Goal: Feedback & Contribution: Contribute content

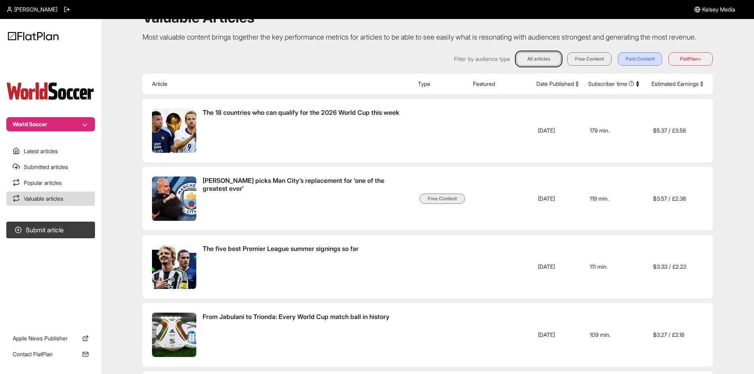
scroll to position [40, 0]
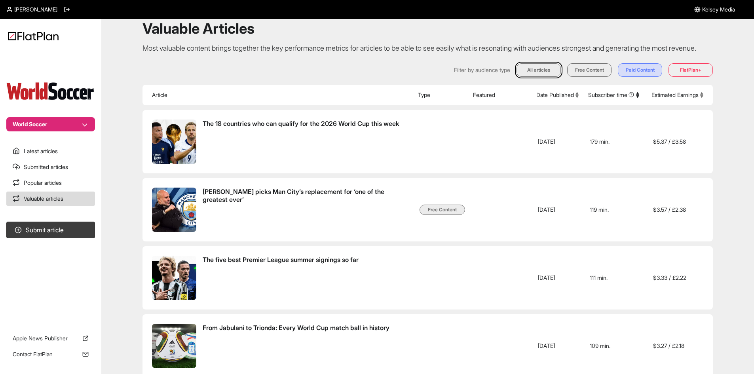
click at [69, 120] on button "World Soccer" at bounding box center [50, 124] width 89 height 14
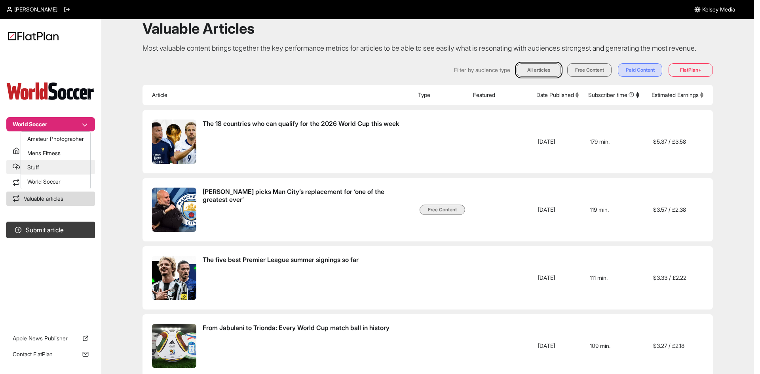
click at [57, 169] on button "Stuff" at bounding box center [55, 167] width 69 height 14
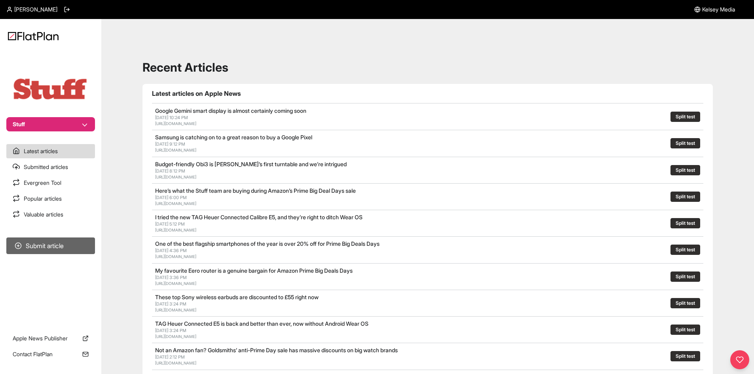
click at [63, 244] on button "Submit article" at bounding box center [50, 246] width 89 height 17
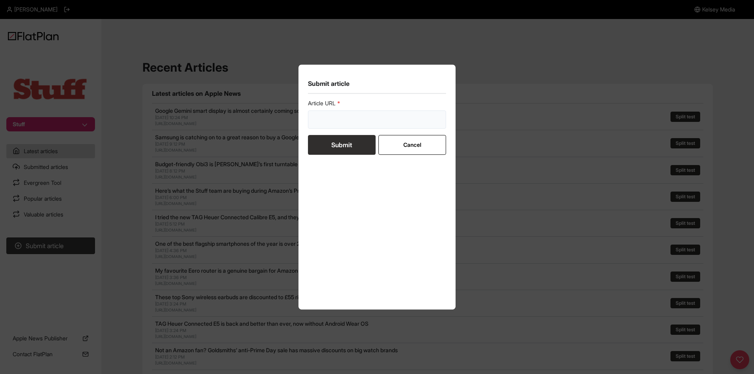
click at [321, 122] on input "url" at bounding box center [377, 119] width 139 height 18
paste input "https://www.stuff.tv/features/the-best-ios-26-tips-and-tricks-ive-found-so-far/"
type input "https://www.stuff.tv/features/the-best-ios-26-tips-and-tricks-ive-found-so-far/"
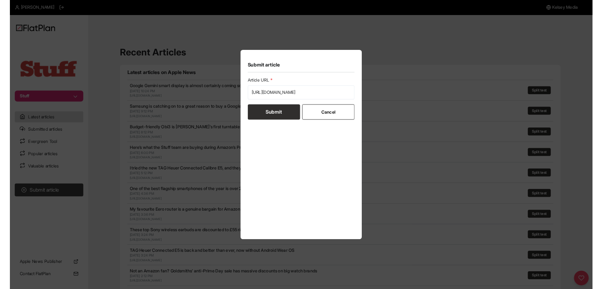
scroll to position [0, 0]
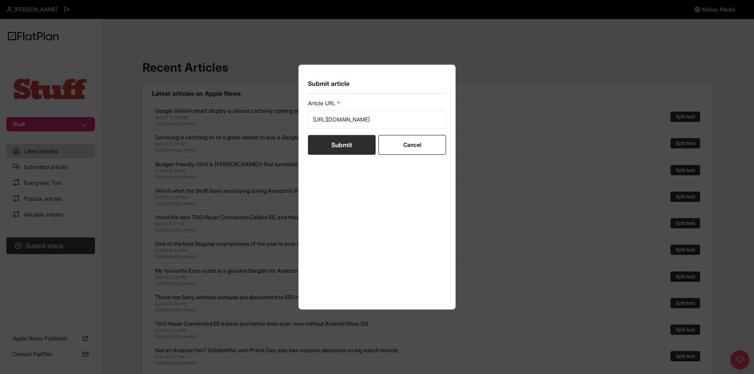
click at [329, 147] on button "Submit" at bounding box center [342, 145] width 68 height 20
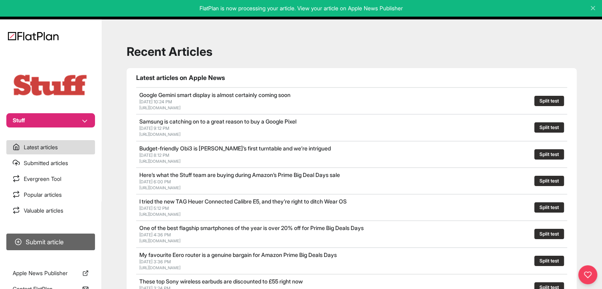
click at [82, 238] on button "Submit article" at bounding box center [50, 242] width 89 height 17
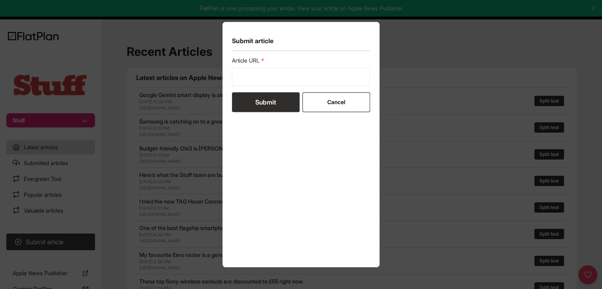
drag, startPoint x: 246, startPoint y: 86, endPoint x: 249, endPoint y: 79, distance: 7.5
click at [246, 86] on form "Article URL Submit Cancel" at bounding box center [301, 84] width 139 height 55
click at [249, 79] on input "url" at bounding box center [301, 77] width 139 height 18
paste input "https://www.stuff.tv/features/most-anticipated-upcoming-phones/"
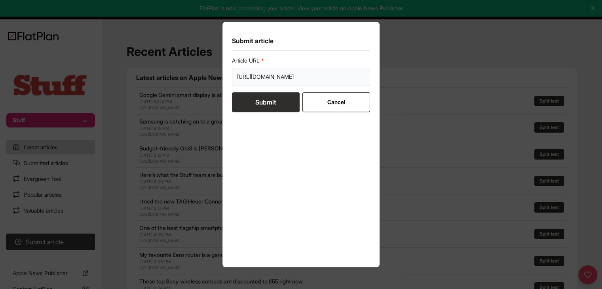
type input "https://www.stuff.tv/features/most-anticipated-upcoming-phones/"
click at [251, 98] on button "Submit" at bounding box center [266, 102] width 68 height 20
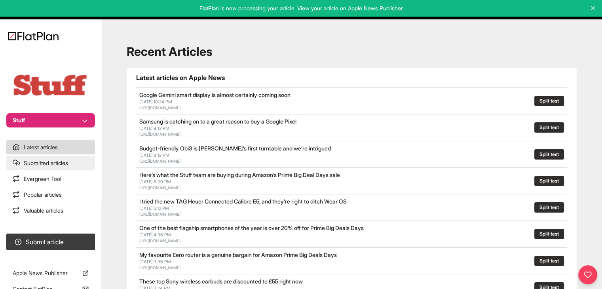
click at [56, 164] on link "Submitted articles" at bounding box center [50, 163] width 89 height 14
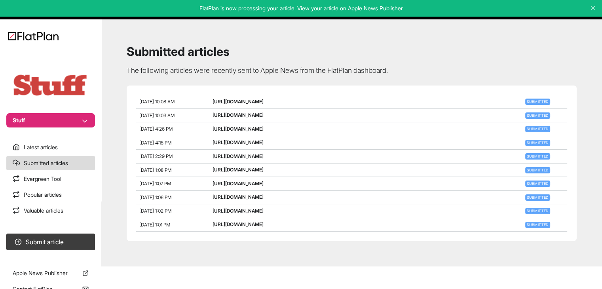
drag, startPoint x: 386, startPoint y: 186, endPoint x: 221, endPoint y: 183, distance: 165.9
click at [221, 177] on div "Oct 8, 2025, 1:08 PM https://www.stuff.tv/features/best-luxury-gifts-christmas-…" at bounding box center [351, 171] width 431 height 14
copy div "https://www.stuff.tv/features/best-luxury-gifts-christmas-2025/"
click at [70, 240] on button "Submit article" at bounding box center [50, 242] width 89 height 17
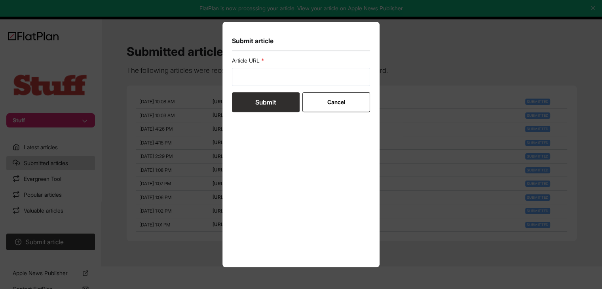
click at [291, 65] on div "Article URL" at bounding box center [301, 71] width 139 height 29
click at [291, 72] on input "url" at bounding box center [301, 77] width 139 height 18
paste input "https://www.stuff.tv/features/best-luxury-gifts-christmas-2025/"
click at [284, 100] on form "Article URL https://www.stuff.tv/features/best-luxury-gifts-christmas-2025/ Sub…" at bounding box center [301, 84] width 139 height 55
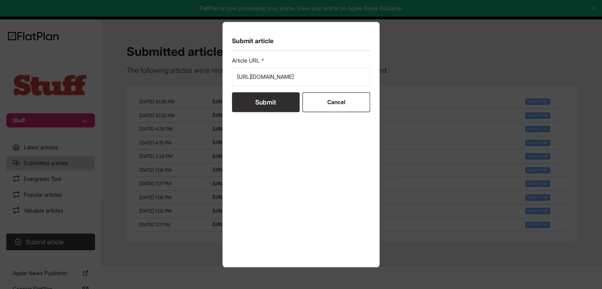
scroll to position [0, 0]
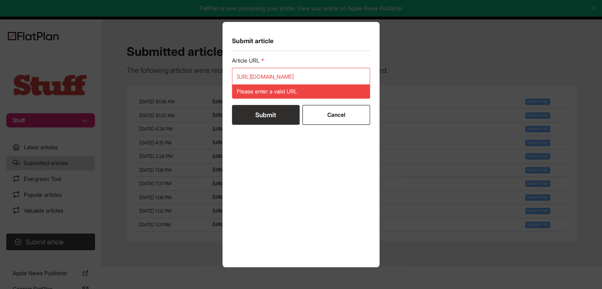
click at [266, 67] on div "Article URL https://www.stuff.tv/features/best-luxury-gifts-christmas-2025/ Ple…" at bounding box center [301, 78] width 139 height 42
click at [268, 76] on input "https://www.stuff.tv/features/best-luxury-gifts-christmas-2025/" at bounding box center [301, 77] width 139 height 18
click at [244, 74] on input "https://www.stuff.tv/features/best-luxury-gifts-christmas-2025/" at bounding box center [301, 77] width 139 height 18
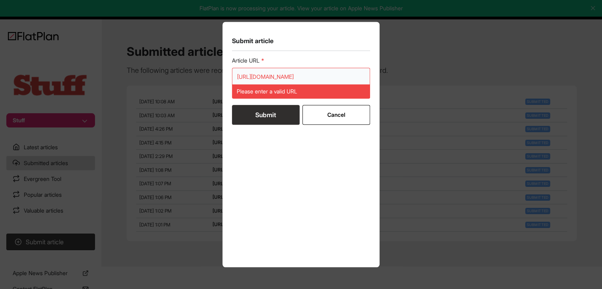
click at [240, 74] on input "https://www.stuff.tv/features/best-luxury-gifts-christmas-2025/" at bounding box center [301, 77] width 139 height 18
click at [239, 75] on input "https://www.stuff.tv/features/best-luxury-gifts-christmas-2025/" at bounding box center [301, 77] width 139 height 18
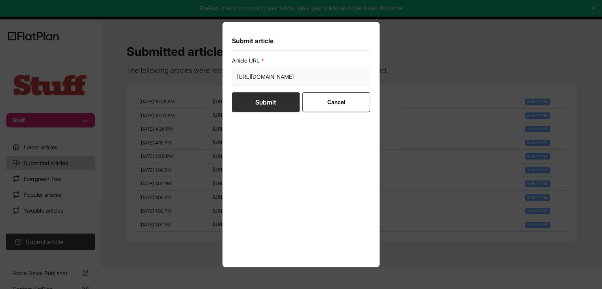
type input "https://www.stuff.tv/features/best-luxury-gifts-christmas-2025/"
click at [262, 99] on button "Submit" at bounding box center [266, 102] width 68 height 20
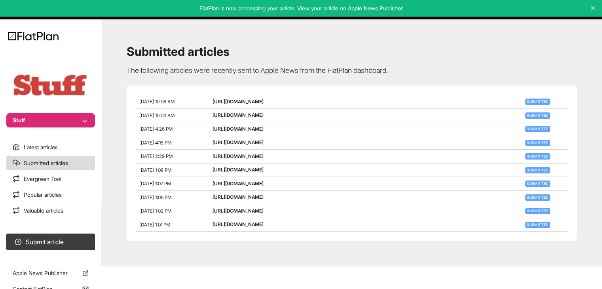
click at [352, 191] on div "Oct 8, 2025, 1:07 PM https://www.stuff.tv/news/amazon-prime-day/ Submitted" at bounding box center [351, 184] width 431 height 14
drag, startPoint x: 370, startPoint y: 145, endPoint x: 225, endPoint y: 146, distance: 145.7
click at [225, 136] on div "Oct 8, 2025, 4:26 PM https://www.stuff.tv/news/apple-alarm-slide-to-stop-ios-26…" at bounding box center [351, 129] width 431 height 14
copy div "https://www.stuff.tv/news/apple-alarm-slide-to-stop-ios-26/"
click at [80, 238] on button "Submit article" at bounding box center [50, 242] width 89 height 17
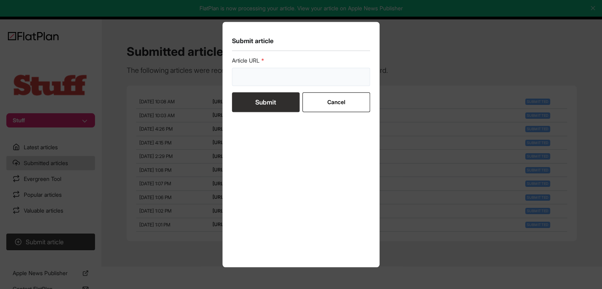
click at [247, 81] on input "url" at bounding box center [301, 77] width 139 height 18
paste input "https://www.stuff.tv/news/apple-alarm-slide-to-stop-ios-26/"
click at [266, 99] on form "Article URL https://www.stuff.tv/news/apple-alarm-slide-to-stop-ios-26/ Submit …" at bounding box center [301, 84] width 139 height 55
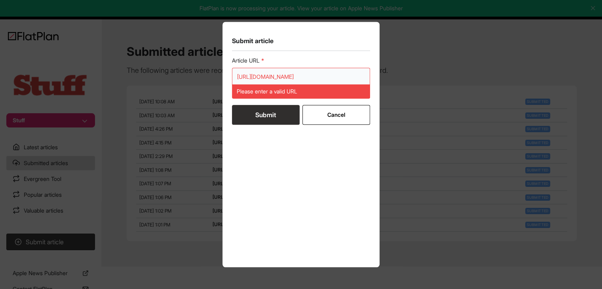
click at [238, 72] on input "https://www.stuff.tv/news/apple-alarm-slide-to-stop-ios-26/" at bounding box center [301, 77] width 139 height 18
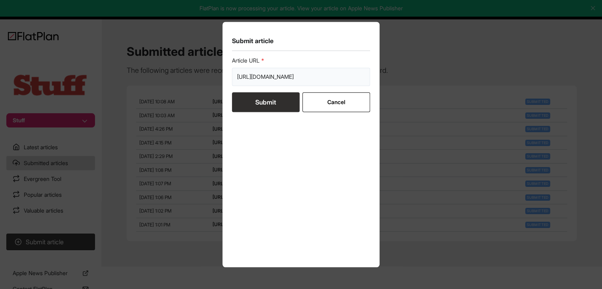
type input "https://www.stuff.tv/news/apple-alarm-slide-to-stop-ios-26/"
click at [244, 97] on button "Submit" at bounding box center [266, 102] width 68 height 20
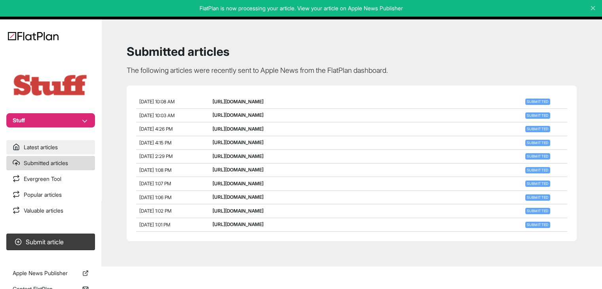
click at [57, 148] on link "Latest articles" at bounding box center [50, 147] width 89 height 14
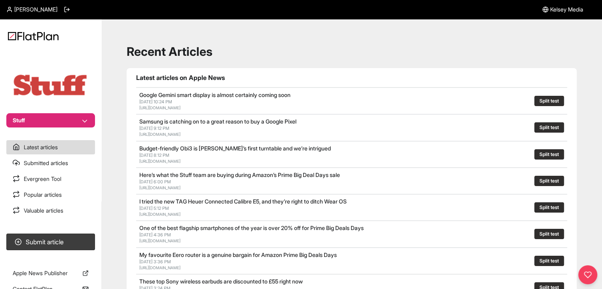
click at [66, 118] on button "Stuff" at bounding box center [50, 120] width 89 height 14
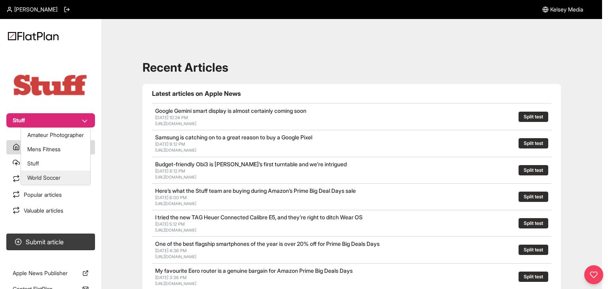
click at [40, 175] on button "World Soccer" at bounding box center [55, 178] width 69 height 14
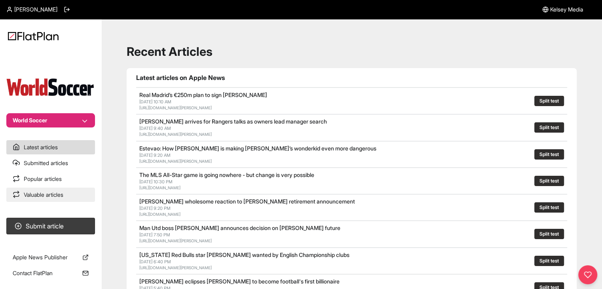
click at [57, 191] on link "Valuable articles" at bounding box center [50, 195] width 89 height 14
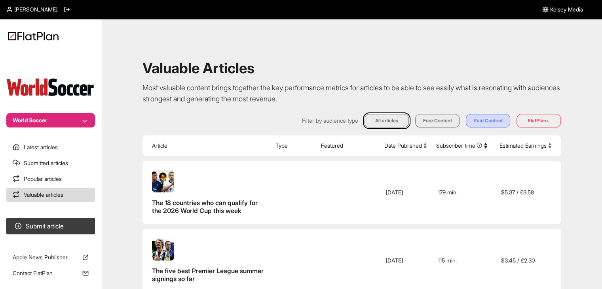
click at [514, 147] on button "Estimated Earnings" at bounding box center [526, 146] width 52 height 8
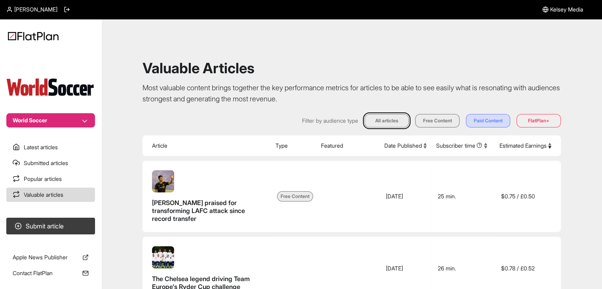
click at [514, 147] on button "Estimated Earnings" at bounding box center [526, 146] width 52 height 8
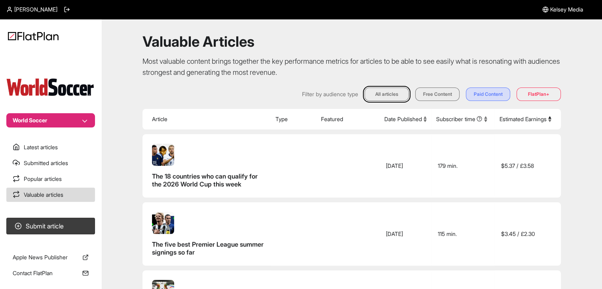
scroll to position [40, 0]
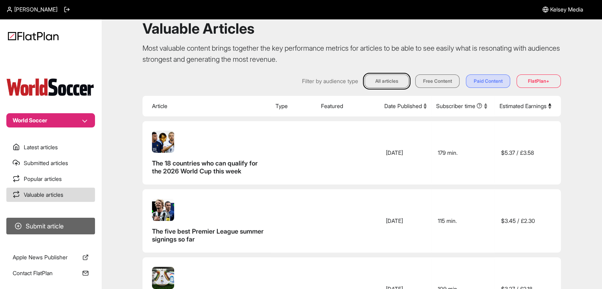
click at [68, 223] on button "Submit article" at bounding box center [50, 226] width 89 height 17
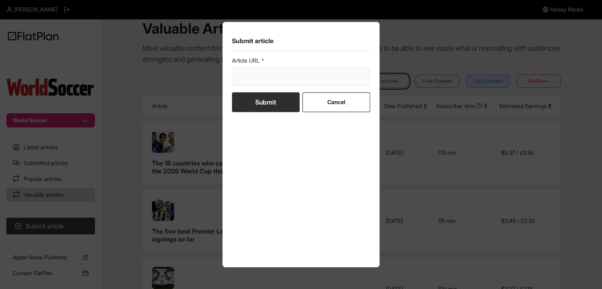
click at [264, 72] on input "url" at bounding box center [301, 77] width 139 height 18
paste input "https://www.footballtransfers.com/us/transfer-news/us-united-states-mls/2025/09…"
click at [263, 72] on input "https://www.footballtransfers.com/us/transfer-news/us-united-states-mls/2025/09…" at bounding box center [301, 77] width 139 height 18
click at [263, 70] on input "https://www.footballtransfers.com/us/transfer-news/us-united-states-mls/2025/09…" at bounding box center [301, 77] width 139 height 18
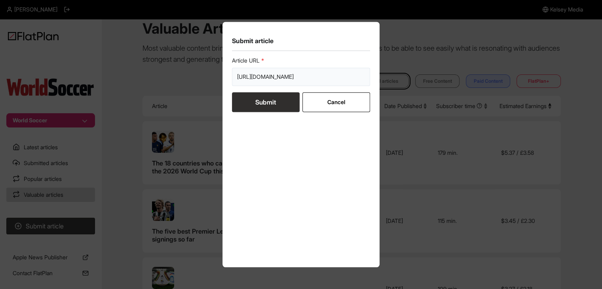
click at [263, 70] on input "https://www.footballtransfers.com/us/transfer-news/us-united-states-mls/2025/09…" at bounding box center [301, 77] width 139 height 18
click at [271, 74] on input "https://www.footballtransfers.com/us/transfer-news/us-united-states-mls/2025/09…" at bounding box center [301, 77] width 139 height 18
type input "https://www.footballtransfers.com/us/transfer-news/us-united-states-mls/2025/09…"
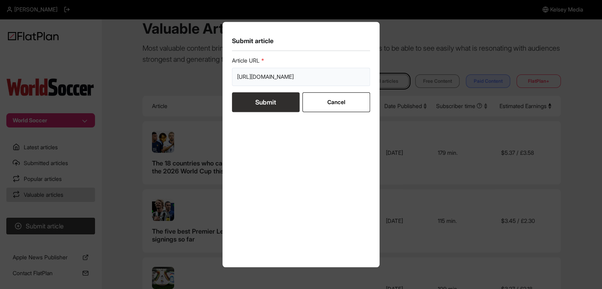
click at [288, 80] on input "https://www.footballtransfers.com/us/transfer-news/us-united-states-mls/2025/09…" at bounding box center [301, 77] width 139 height 18
click at [273, 77] on input "https://www.footballtransfers.com/us/transfer-news/us-united-states-mls/2025/09…" at bounding box center [301, 77] width 139 height 18
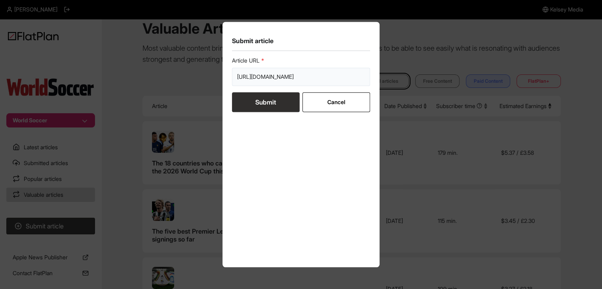
scroll to position [0, 220]
drag, startPoint x: 236, startPoint y: 77, endPoint x: 413, endPoint y: 81, distance: 176.3
click at [413, 81] on div "Submit article Article URL https://www.footballtransfers.com/us/transfer-news/u…" at bounding box center [301, 144] width 602 height 289
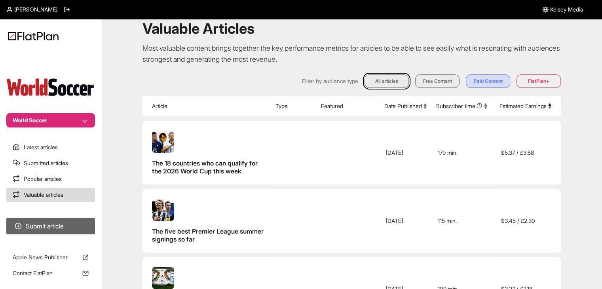
click at [55, 228] on button "Submit article" at bounding box center [50, 226] width 89 height 17
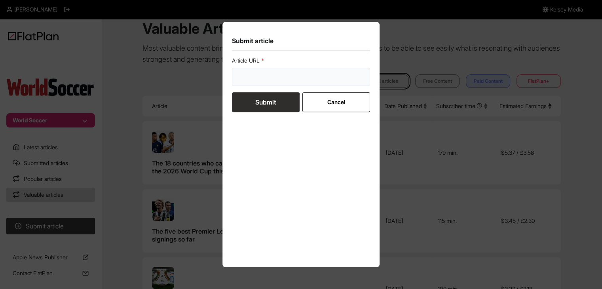
click at [284, 70] on input "url" at bounding box center [301, 77] width 139 height 18
paste input "https://www.footballtransfers.com/us/transfer-news/us-united-states-mls/2025/09…"
type input "https://www.footballtransfers.com/us/transfer-news/us-united-states-mls/2025/09…"
click at [271, 102] on button "Submit" at bounding box center [266, 102] width 68 height 20
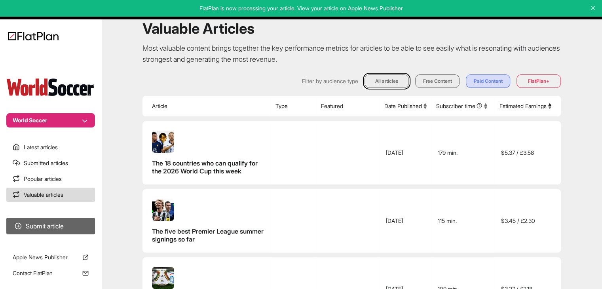
click at [57, 226] on button "Submit article" at bounding box center [50, 226] width 89 height 17
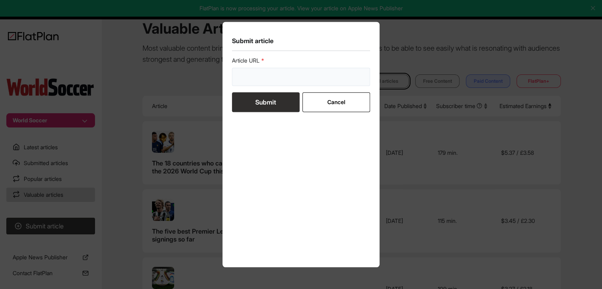
click at [260, 80] on input "url" at bounding box center [301, 77] width 139 height 18
paste input "https://www.footballtransfers.com/us/transfer-news/uk-premier-league/2025/09/di…"
type input "https://www.footballtransfers.com/us/transfer-news/uk-premier-league/2025/09/di…"
click at [261, 102] on button "Submit" at bounding box center [266, 102] width 68 height 20
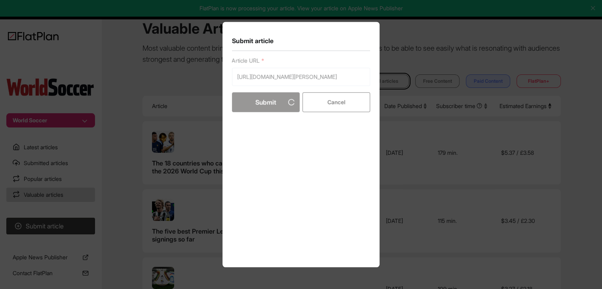
scroll to position [0, 0]
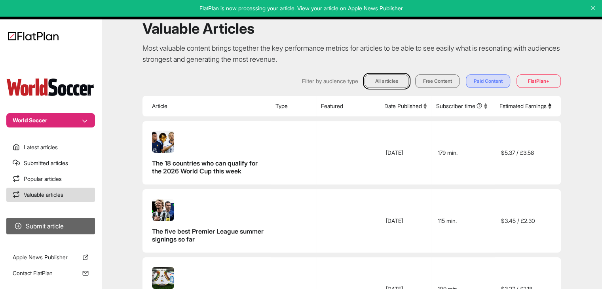
click at [46, 218] on button "Submit article" at bounding box center [50, 226] width 89 height 17
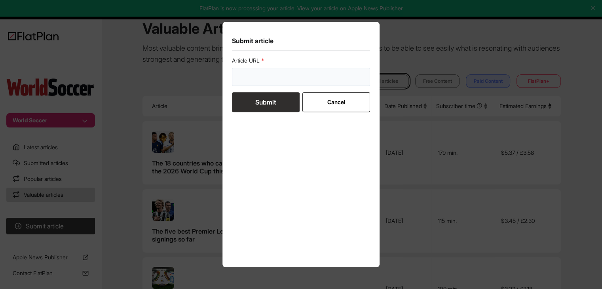
click at [263, 74] on input "url" at bounding box center [301, 77] width 139 height 18
paste input "https://www.footballtransfers.com/us/transfer-news/uk-premier-league/2025/09/ma…"
type input "https://www.footballtransfers.com/us/transfer-news/uk-premier-league/2025/09/ma…"
click at [260, 107] on button "Submit" at bounding box center [266, 102] width 68 height 20
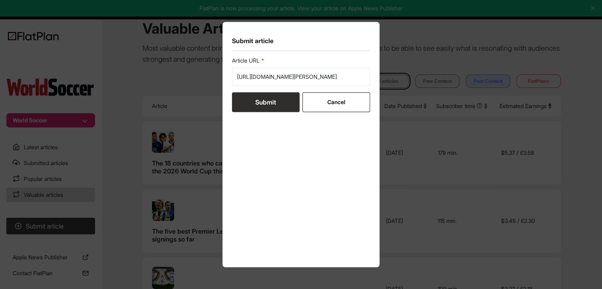
scroll to position [0, 0]
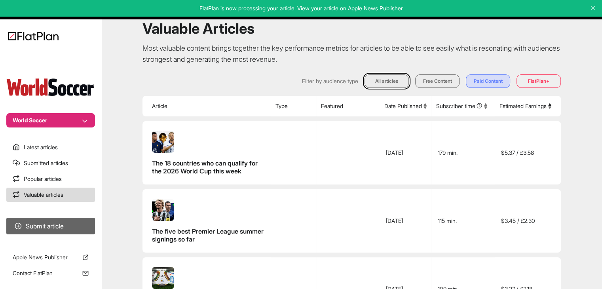
click at [81, 220] on button "Submit article" at bounding box center [50, 226] width 89 height 17
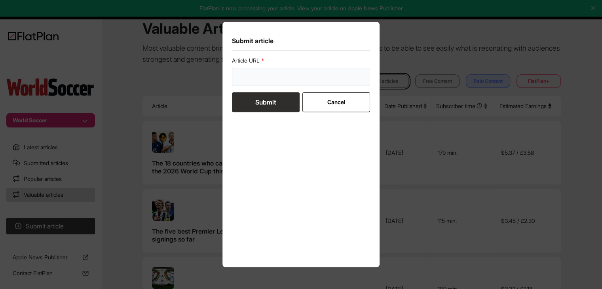
click at [256, 75] on input "url" at bounding box center [301, 77] width 139 height 18
paste input "https://www.footballtransfers.com/us/transfer-news/us-united-states-mls/2025/09…"
type input "https://www.footballtransfers.com/us/transfer-news/us-united-states-mls/2025/09…"
click at [260, 100] on button "Submit" at bounding box center [266, 102] width 68 height 20
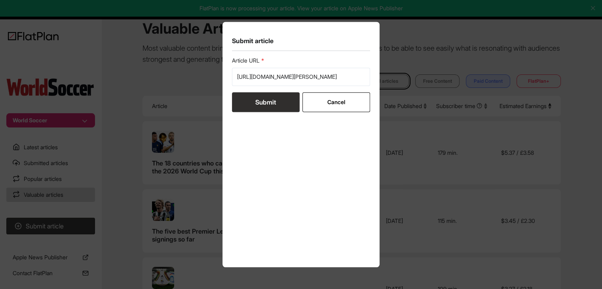
scroll to position [0, 0]
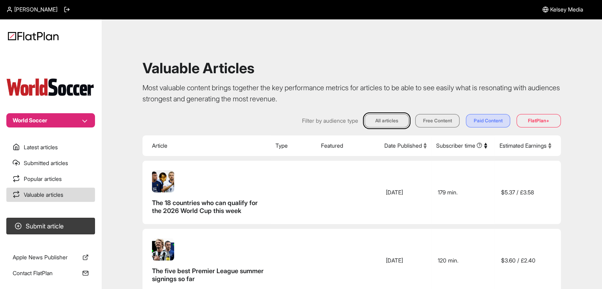
click at [38, 12] on span "[PERSON_NAME]" at bounding box center [35, 10] width 43 height 8
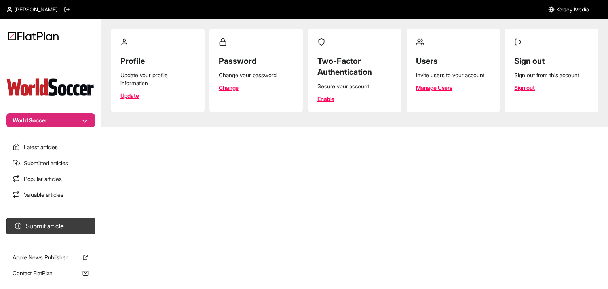
click at [447, 89] on link "Manage Users" at bounding box center [434, 88] width 36 height 8
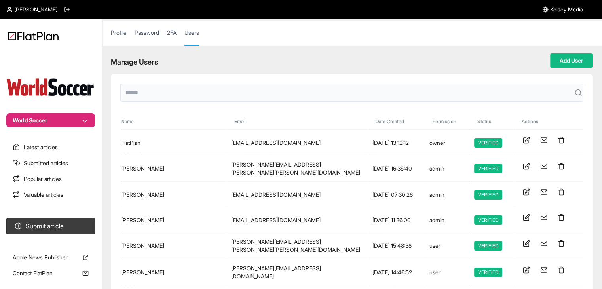
click at [200, 86] on input "text" at bounding box center [351, 93] width 463 height 18
click at [542, 62] on section "Manage Users Add User" at bounding box center [352, 60] width 482 height 14
click at [551, 61] on button "Add User" at bounding box center [571, 60] width 42 height 14
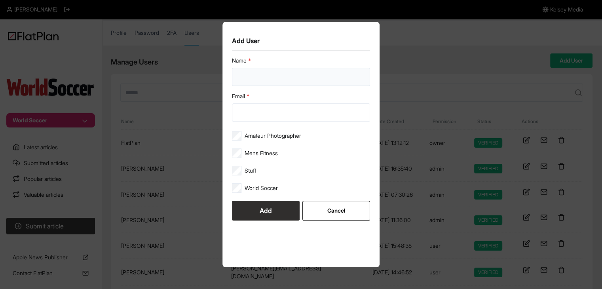
click at [289, 71] on input "text" at bounding box center [301, 77] width 139 height 18
type input "**********"
click at [303, 115] on input "Email" at bounding box center [301, 112] width 139 height 18
paste input "**********"
type input "**********"
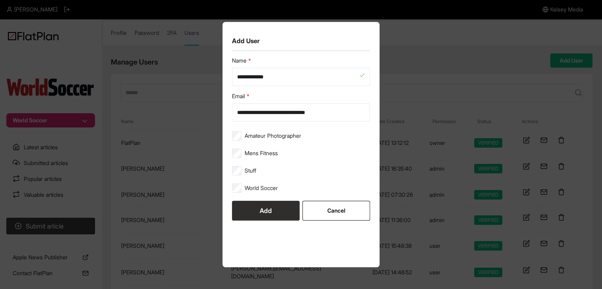
click at [271, 212] on button "Add" at bounding box center [266, 211] width 68 height 20
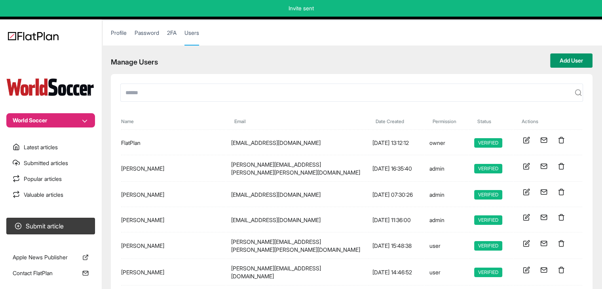
click at [561, 59] on button "Add User" at bounding box center [571, 60] width 42 height 14
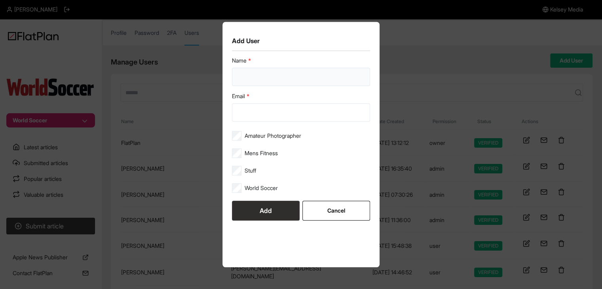
click at [293, 80] on input "text" at bounding box center [301, 77] width 139 height 18
type input "**********"
click at [305, 102] on div "Email" at bounding box center [301, 106] width 139 height 29
click at [306, 111] on input "Email" at bounding box center [301, 112] width 139 height 18
paste input "**********"
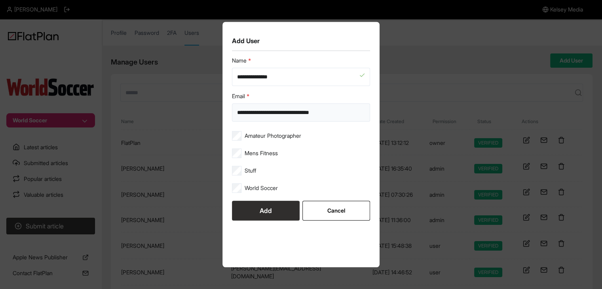
type input "**********"
click at [272, 213] on button "Add" at bounding box center [266, 211] width 68 height 20
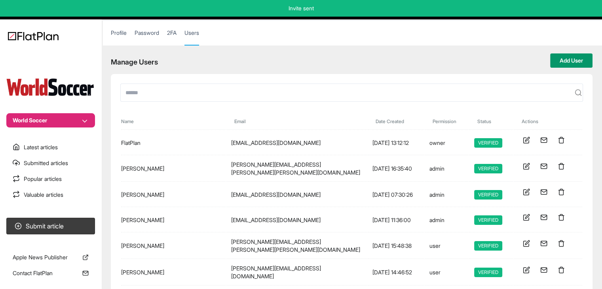
click at [586, 60] on button "Add User" at bounding box center [571, 60] width 42 height 14
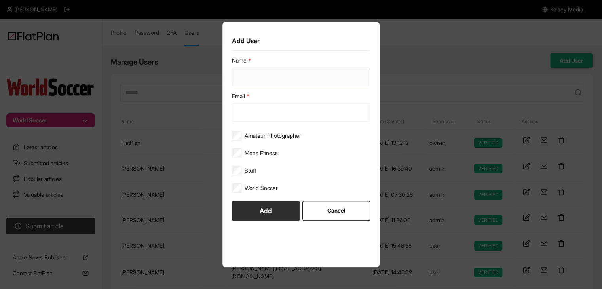
click at [295, 74] on input "text" at bounding box center [301, 77] width 139 height 18
type input "**********"
click at [315, 114] on input "Email" at bounding box center [301, 112] width 139 height 18
paste input "**********"
type input "**********"
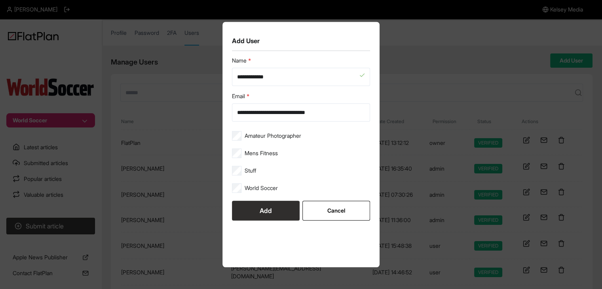
click at [258, 202] on button "Add" at bounding box center [266, 211] width 68 height 20
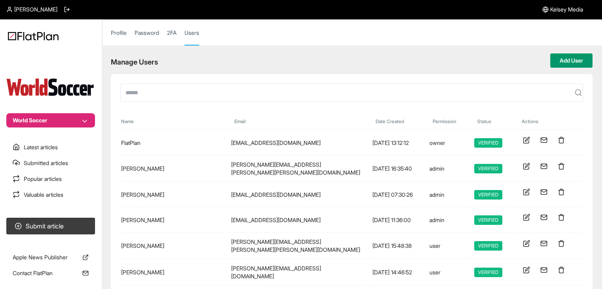
click at [565, 64] on button "Add User" at bounding box center [571, 60] width 42 height 14
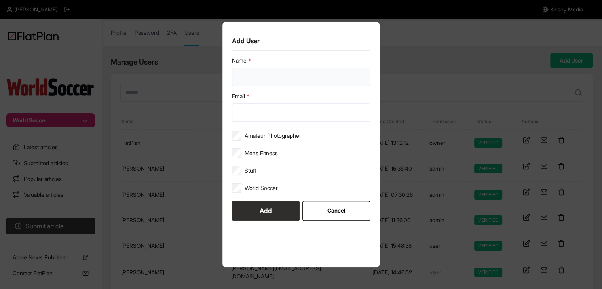
click at [299, 68] on input "text" at bounding box center [301, 77] width 139 height 18
type input "**********"
paste input "**********"
type input "**********"
click at [258, 213] on button "Add" at bounding box center [266, 211] width 68 height 20
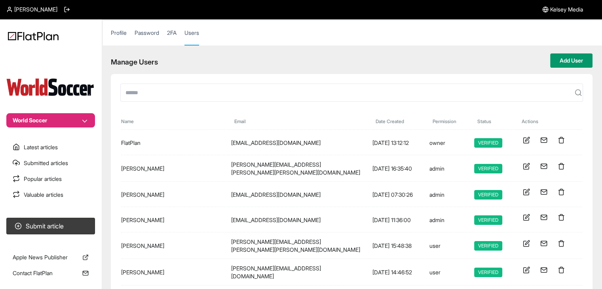
click at [567, 61] on button "Add User" at bounding box center [571, 60] width 42 height 14
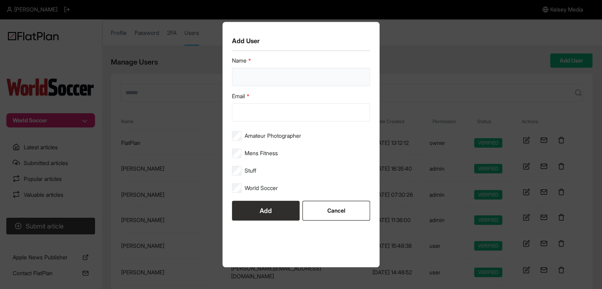
click at [259, 82] on input "text" at bounding box center [301, 77] width 139 height 18
type input "*********"
paste input "**********"
type input "**********"
click at [280, 212] on button "Add" at bounding box center [266, 211] width 68 height 20
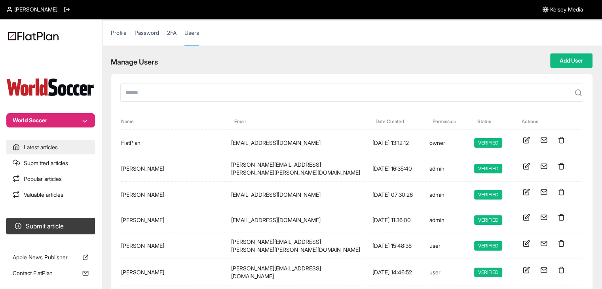
click at [85, 145] on link "Latest articles" at bounding box center [50, 147] width 89 height 14
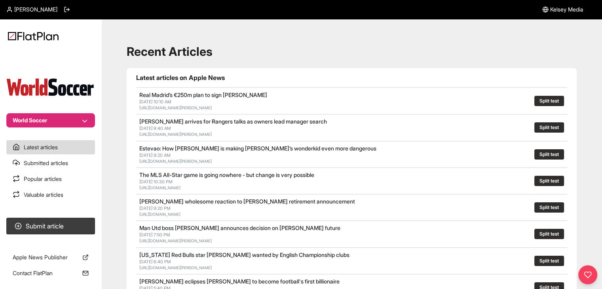
drag, startPoint x: 49, startPoint y: 108, endPoint x: 50, endPoint y: 113, distance: 4.8
click at [49, 111] on section "World Soccer" at bounding box center [50, 89] width 101 height 78
click at [52, 118] on button "World Soccer" at bounding box center [50, 120] width 89 height 14
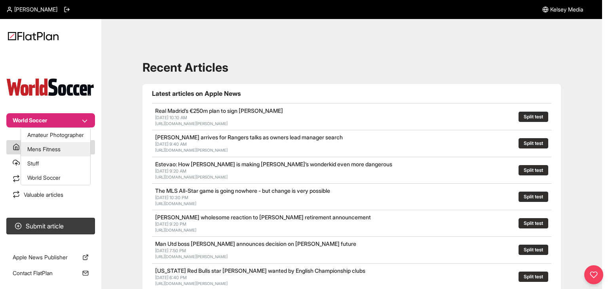
click at [62, 148] on button "Mens Fitness" at bounding box center [55, 149] width 69 height 14
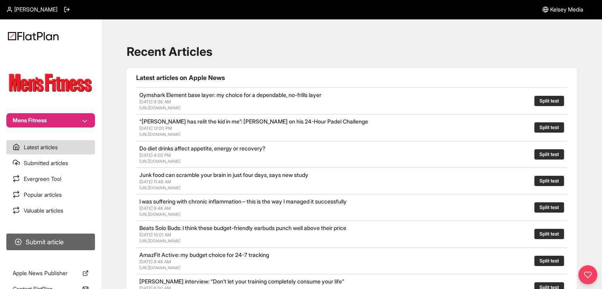
click at [87, 234] on section "Submit article" at bounding box center [50, 241] width 101 height 23
click at [89, 238] on button "Submit article" at bounding box center [50, 242] width 89 height 17
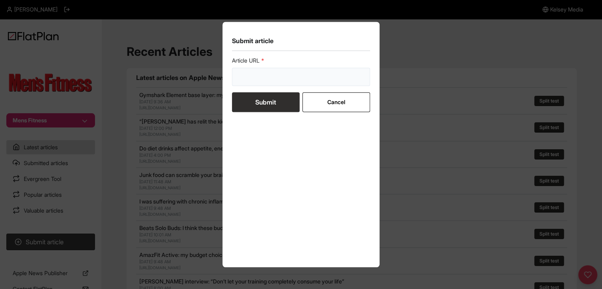
click at [276, 81] on input "url" at bounding box center [301, 77] width 139 height 18
paste input "[URL][DOMAIN_NAME]"
type input "[URL][DOMAIN_NAME]"
click at [295, 103] on button "Submit" at bounding box center [266, 102] width 68 height 20
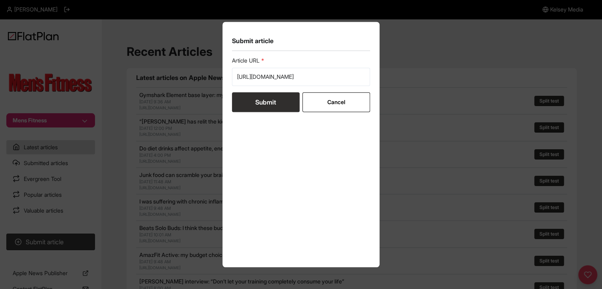
scroll to position [0, 0]
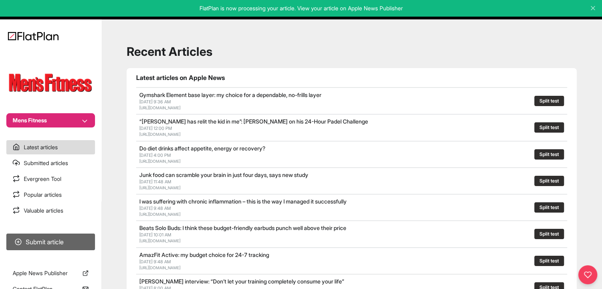
click at [70, 237] on button "Submit article" at bounding box center [50, 242] width 89 height 17
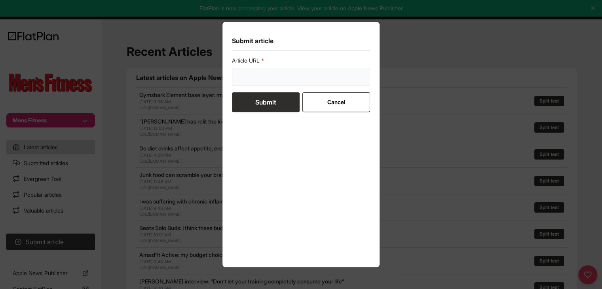
click at [279, 71] on input "url" at bounding box center [301, 77] width 139 height 18
paste input "[URL][DOMAIN_NAME]"
type input "[URL][DOMAIN_NAME]"
click at [273, 99] on button "Submit" at bounding box center [266, 102] width 68 height 20
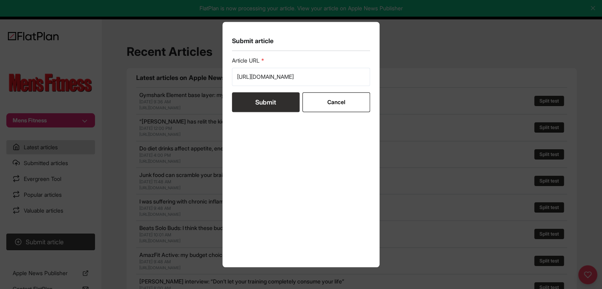
scroll to position [0, 0]
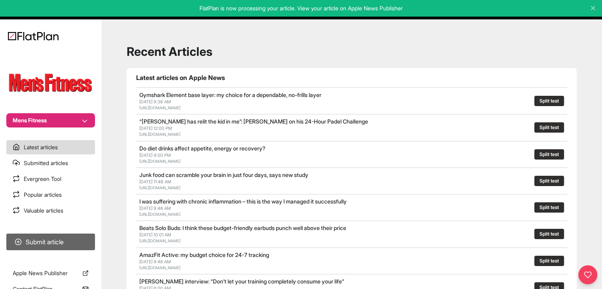
click at [68, 241] on button "Submit article" at bounding box center [50, 242] width 89 height 17
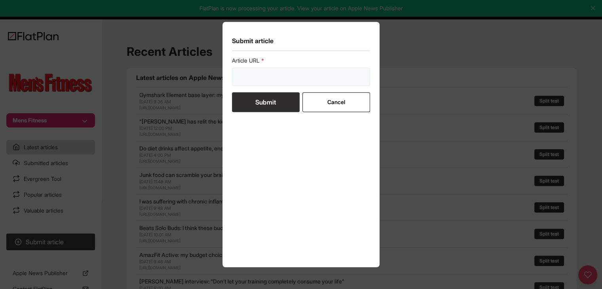
drag, startPoint x: 247, startPoint y: 72, endPoint x: 247, endPoint y: 77, distance: 4.4
click at [247, 72] on input "url" at bounding box center [301, 77] width 139 height 18
paste input "[URL][DOMAIN_NAME]"
type input "[URL][DOMAIN_NAME]"
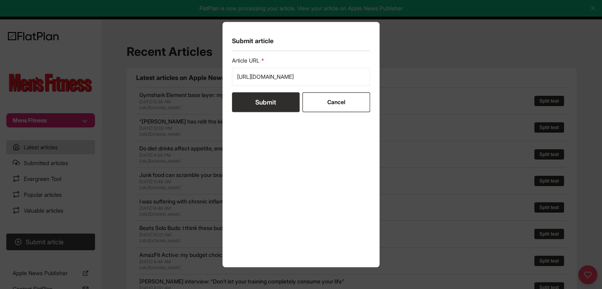
click at [249, 99] on button "Submit" at bounding box center [266, 102] width 68 height 20
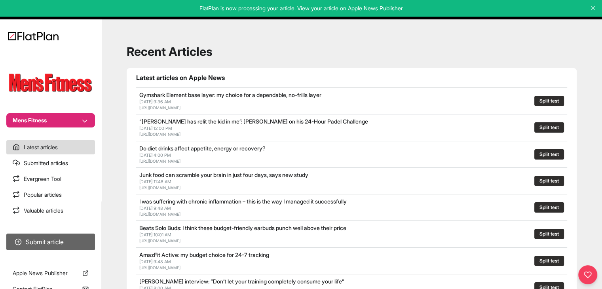
click at [25, 242] on button "Submit article" at bounding box center [50, 242] width 89 height 17
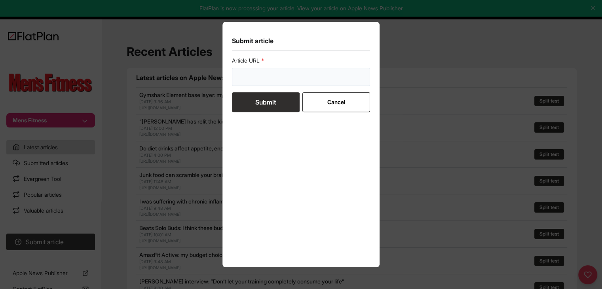
click at [267, 74] on input "url" at bounding box center [301, 77] width 139 height 18
paste input "[URL][DOMAIN_NAME]"
type input "https://mensfitness.co.uk/workouts/grow-your-legs-with-supersets-workout/"
click at [270, 98] on button "Submit" at bounding box center [266, 102] width 68 height 20
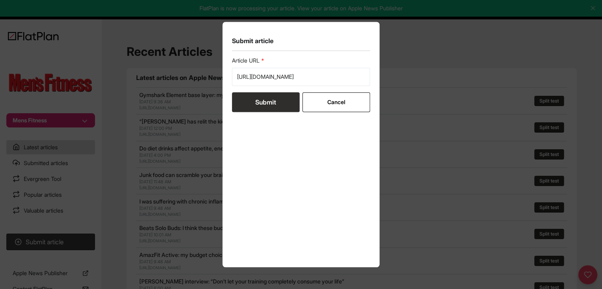
scroll to position [0, 0]
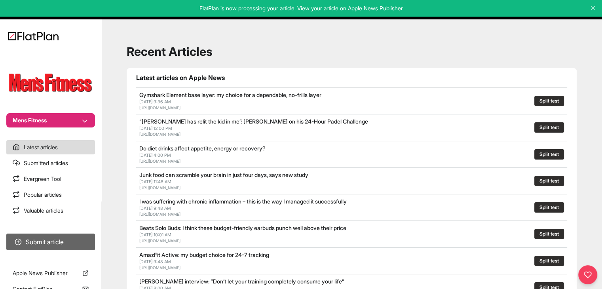
drag, startPoint x: 55, startPoint y: 232, endPoint x: 55, endPoint y: 236, distance: 4.0
click at [55, 233] on section "Submit article" at bounding box center [50, 241] width 101 height 23
click at [56, 235] on button "Submit article" at bounding box center [50, 242] width 89 height 17
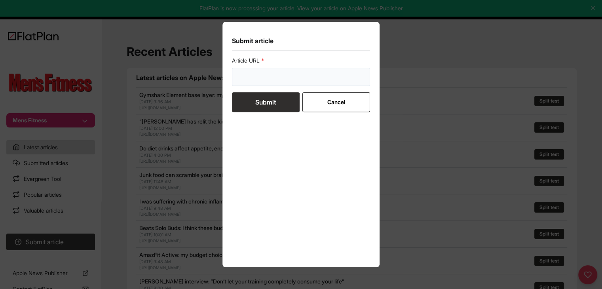
click at [258, 76] on input "url" at bounding box center [301, 77] width 139 height 18
paste input "https://mensfitness.co.uk/workouts/take-fitness-outside-trx-workout/"
type input "https://mensfitness.co.uk/workouts/take-fitness-outside-trx-workout/"
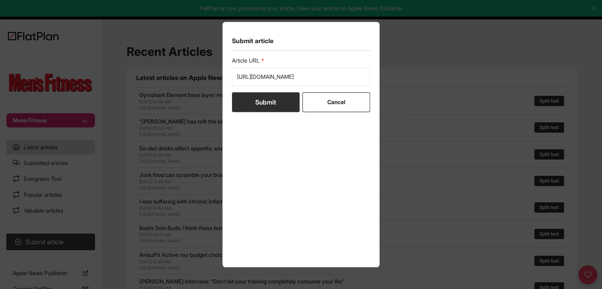
click at [260, 101] on button "Submit" at bounding box center [266, 102] width 68 height 20
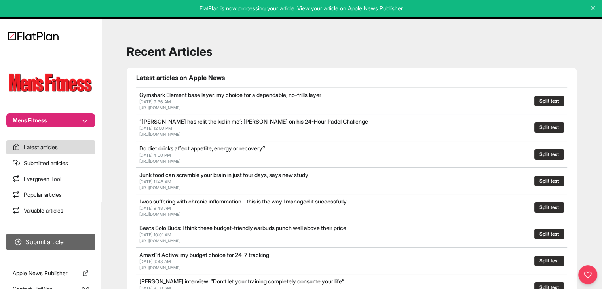
click at [51, 243] on button "Submit article" at bounding box center [50, 242] width 89 height 17
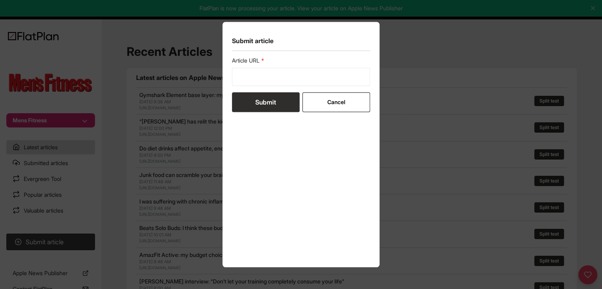
click at [295, 63] on label "Article URL" at bounding box center [301, 61] width 139 height 8
click at [295, 75] on input "url" at bounding box center [301, 77] width 139 height 18
paste input "https://mensfitness.co.uk/workouts/torch-fat-with-this-simple-but-effective-par…"
type input "https://mensfitness.co.uk/workouts/torch-fat-with-this-simple-but-effective-par…"
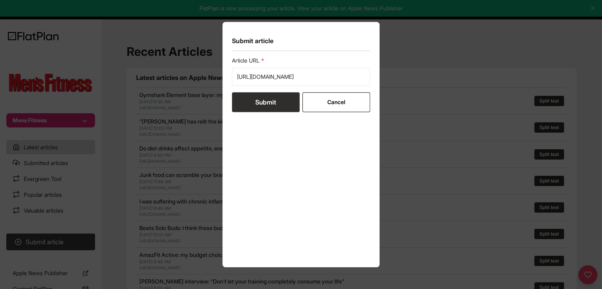
click at [269, 98] on button "Submit" at bounding box center [266, 102] width 68 height 20
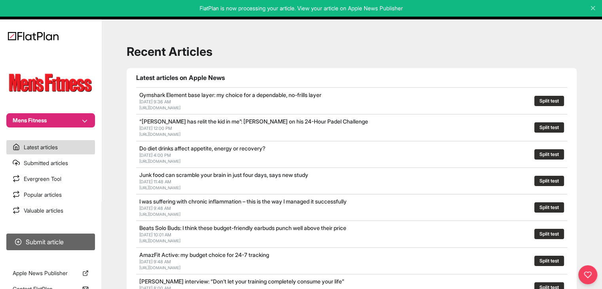
click at [46, 236] on button "Submit article" at bounding box center [50, 242] width 89 height 17
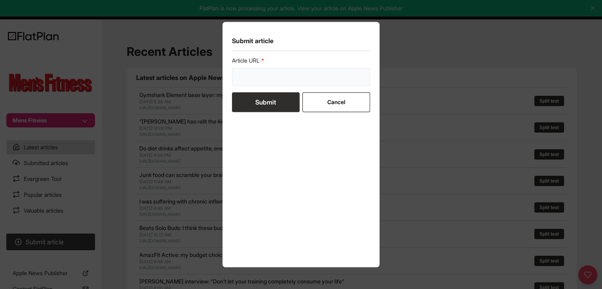
click at [258, 79] on input "url" at bounding box center [301, 77] width 139 height 18
paste input "https://mensfitness.co.uk/workouts/best-workout-peoplewho-sit-down-all-day/"
type input "https://mensfitness.co.uk/workouts/best-workout-peoplewho-sit-down-all-day/"
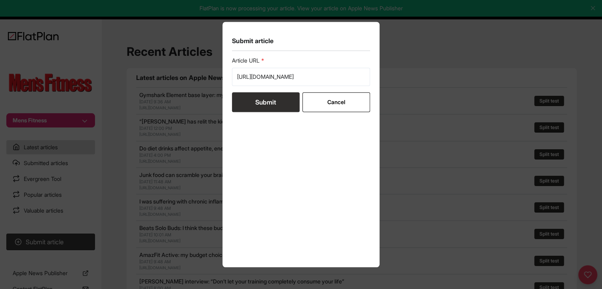
click at [263, 104] on button "Submit" at bounding box center [266, 102] width 68 height 20
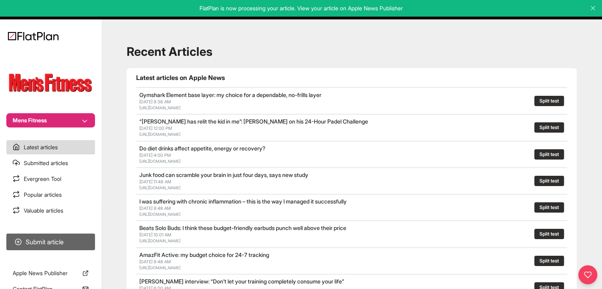
click at [82, 237] on button "Submit article" at bounding box center [50, 242] width 89 height 17
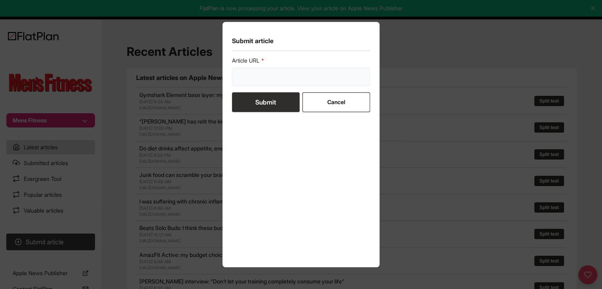
click at [262, 76] on input "url" at bounding box center [301, 77] width 139 height 18
paste input "https://mensfitness.co.uk/health/mental-health/what-are-the-symptoms-of-depress…"
type input "https://mensfitness.co.uk/health/mental-health/what-are-the-symptoms-of-depress…"
click at [264, 100] on button "Submit" at bounding box center [266, 102] width 68 height 20
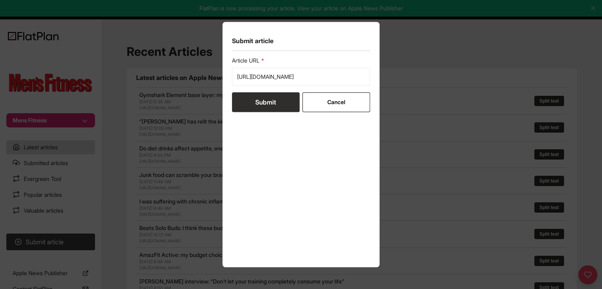
scroll to position [0, 0]
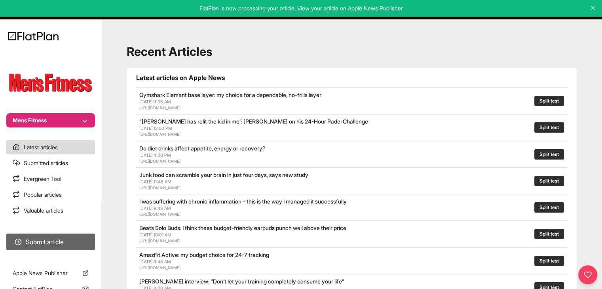
click at [60, 236] on button "Submit article" at bounding box center [50, 242] width 89 height 17
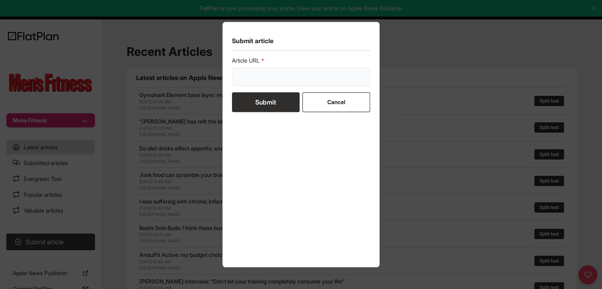
click at [250, 80] on input "url" at bounding box center [301, 77] width 139 height 18
paste input "https://mensfitness.co.uk/features/private-psychiatry/"
type input "https://mensfitness.co.uk/features/private-psychiatry/"
click at [257, 95] on button "Submit" at bounding box center [266, 102] width 68 height 20
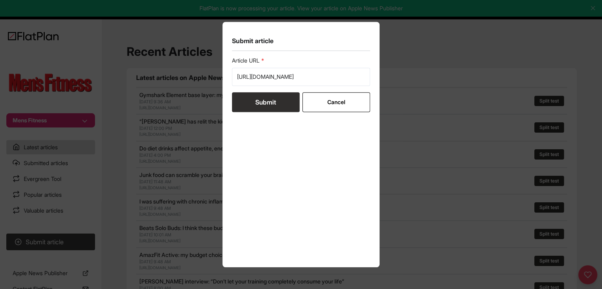
scroll to position [0, 0]
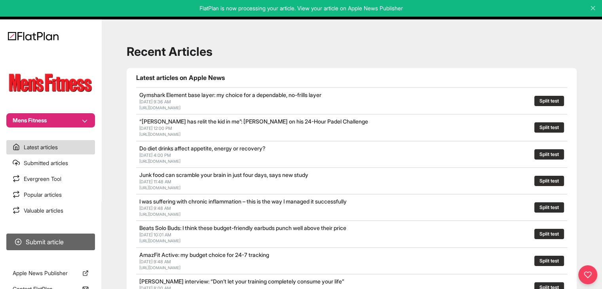
click at [84, 238] on button "Submit article" at bounding box center [50, 242] width 89 height 17
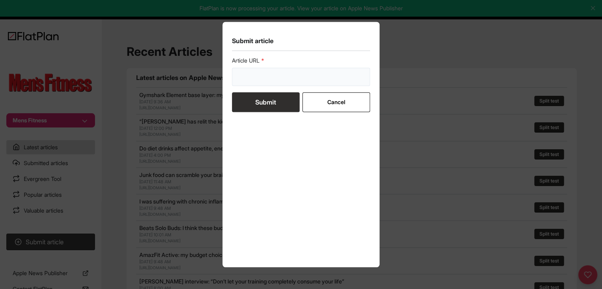
click at [260, 79] on input "url" at bounding box center [301, 77] width 139 height 18
paste input "https://mensfitness.co.uk/features/benefits-of-running/"
type input "https://mensfitness.co.uk/features/benefits-of-running/"
click at [263, 99] on button "Submit" at bounding box center [266, 102] width 68 height 20
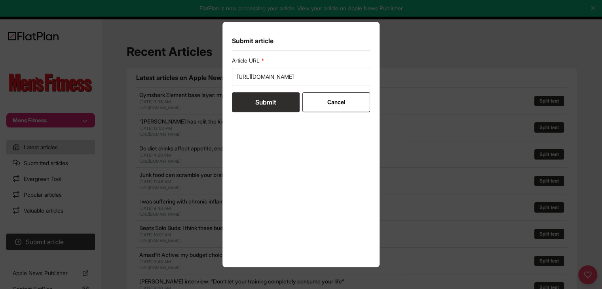
scroll to position [0, 0]
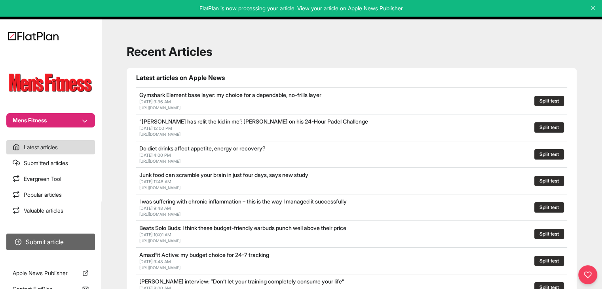
click at [86, 239] on button "Submit article" at bounding box center [50, 242] width 89 height 17
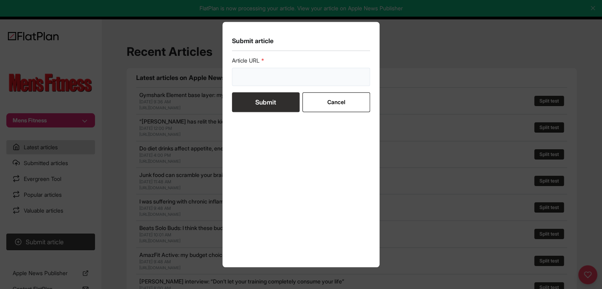
click at [282, 76] on input "url" at bounding box center [301, 77] width 139 height 18
paste input "https://mensfitness.co.uk/health/mental-health/jonny-wilkinson-interview-stress…"
type input "https://mensfitness.co.uk/health/mental-health/jonny-wilkinson-interview-stress…"
click at [272, 109] on button "Submit" at bounding box center [266, 102] width 68 height 20
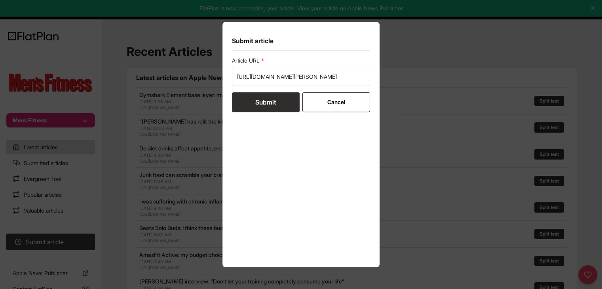
scroll to position [0, 0]
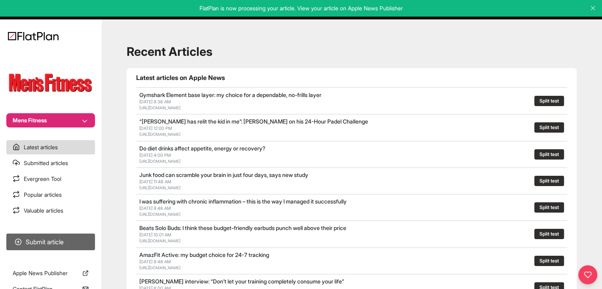
click at [93, 242] on button "Submit article" at bounding box center [50, 242] width 89 height 17
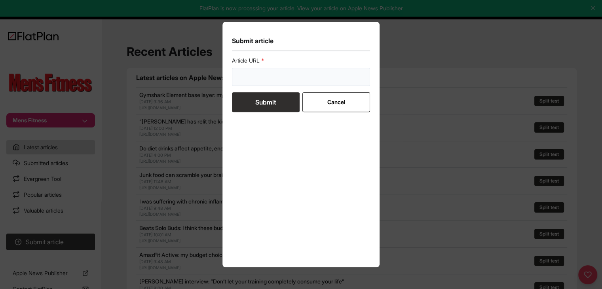
click at [271, 79] on input "url" at bounding box center [301, 77] width 139 height 18
paste input "https://mensfitness.co.uk/health/symptoms-of-low-testosterone/"
type input "https://mensfitness.co.uk/health/symptoms-of-low-testosterone/"
click at [266, 98] on button "Submit" at bounding box center [266, 102] width 68 height 20
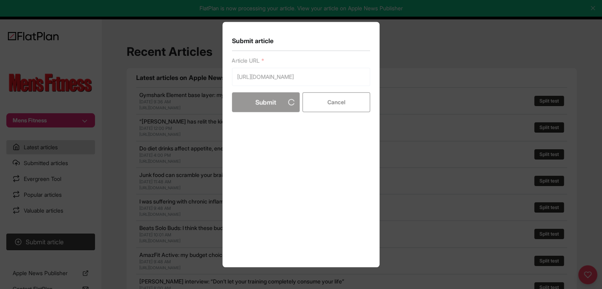
scroll to position [0, 0]
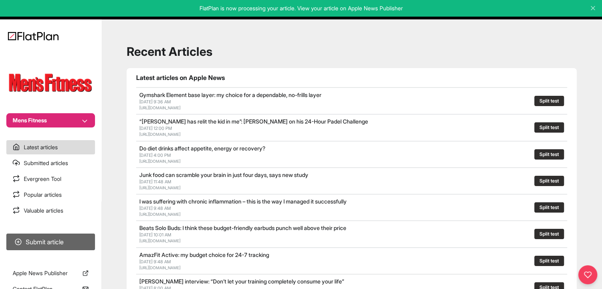
click at [63, 247] on button "Submit article" at bounding box center [50, 242] width 89 height 17
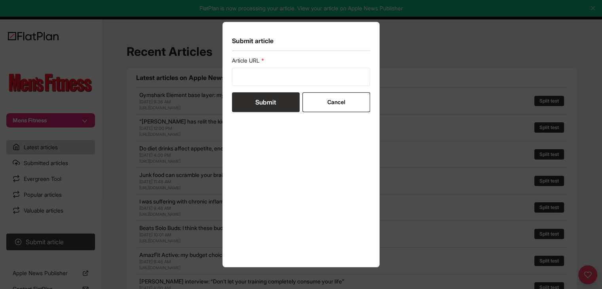
click at [329, 95] on button "Cancel" at bounding box center [337, 102] width 68 height 20
